Goal: Navigation & Orientation: Find specific page/section

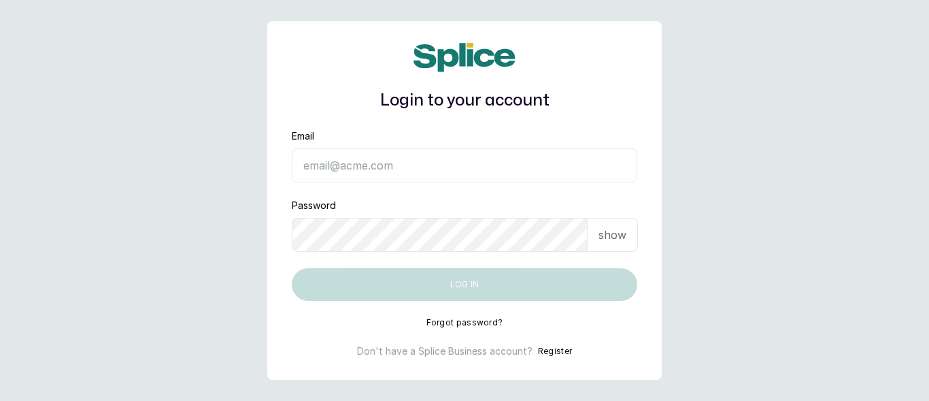
type input "[EMAIL_ADDRESS][DOMAIN_NAME]"
click at [531, 166] on input "[EMAIL_ADDRESS][DOMAIN_NAME]" at bounding box center [465, 165] width 346 height 34
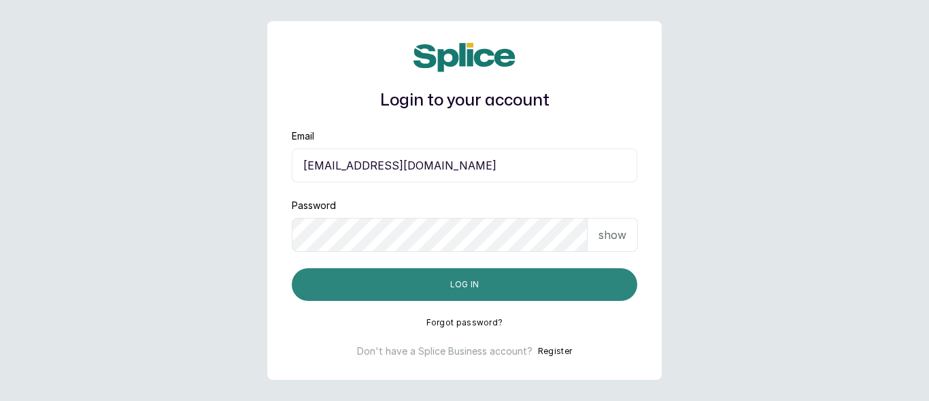
click at [512, 295] on button "Log in" at bounding box center [465, 284] width 346 height 33
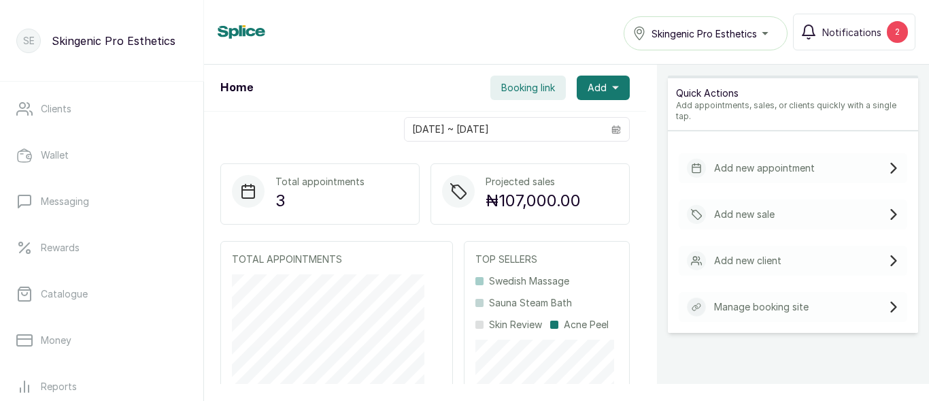
scroll to position [191, 0]
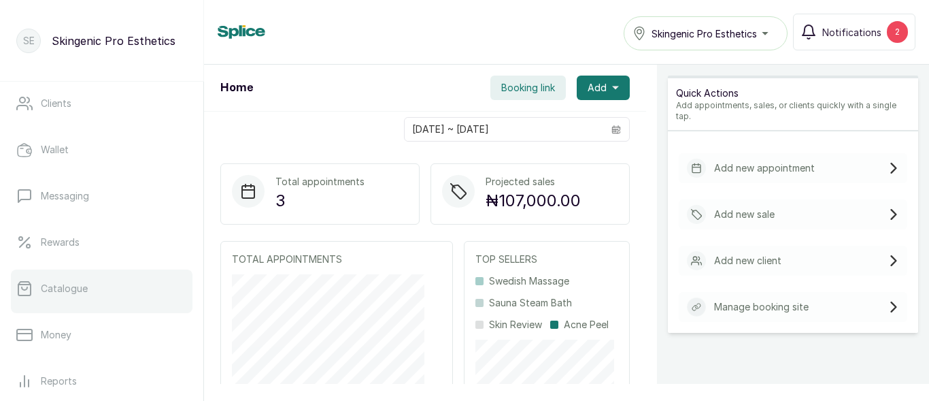
click at [39, 303] on link "Catalogue" at bounding box center [102, 288] width 182 height 38
